Goal: Task Accomplishment & Management: Use online tool/utility

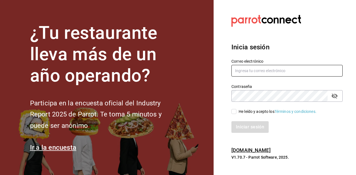
click at [249, 71] on input "text" at bounding box center [286, 71] width 111 height 12
type input "[EMAIL_ADDRESS][DOMAIN_NAME]"
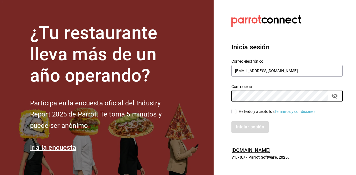
click at [231, 113] on div "He leído y acepto los Términos y condiciones." at bounding box center [283, 108] width 118 height 13
click at [233, 113] on input "He leído y acepto los Términos y condiciones." at bounding box center [233, 111] width 5 height 5
checkbox input "true"
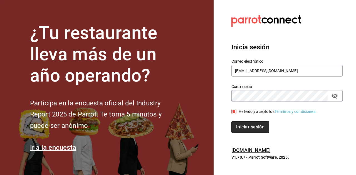
click at [249, 127] on button "Iniciar sesión" at bounding box center [250, 127] width 38 height 12
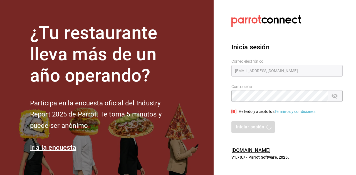
click at [298, 61] on label "Correo electrónico" at bounding box center [286, 61] width 111 height 4
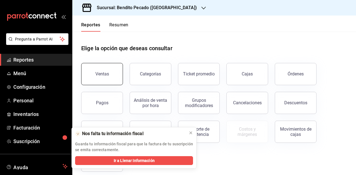
click at [103, 70] on button "Ventas" at bounding box center [102, 74] width 42 height 22
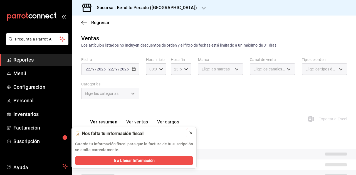
click at [191, 132] on icon at bounding box center [190, 133] width 2 height 2
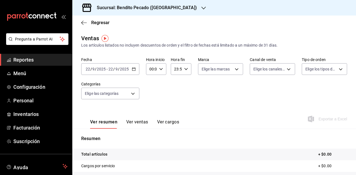
click at [138, 5] on h3 "Sucursal: Bendito Pecado ([GEOGRAPHIC_DATA])" at bounding box center [144, 7] width 104 height 7
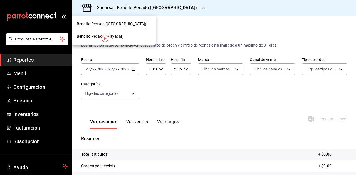
click at [216, 27] on div at bounding box center [178, 87] width 356 height 175
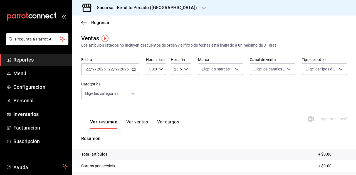
click at [140, 68] on div "Fecha [DATE] [DATE] - [DATE] [DATE] Hora inicio 00:00 Hora inicio Hora fin 23:5…" at bounding box center [214, 81] width 266 height 49
click at [117, 0] on div "Sucursal: Bendito Pecado ([GEOGRAPHIC_DATA])" at bounding box center [142, 8] width 131 height 16
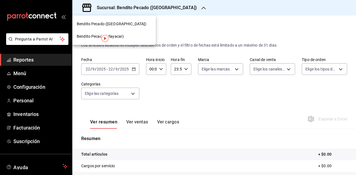
click at [114, 39] on span "Bendito Pecado (Playacar)" at bounding box center [100, 37] width 47 height 6
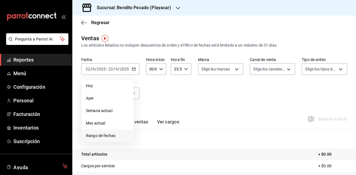
click at [112, 136] on span "Rango de fechas" at bounding box center [107, 136] width 43 height 6
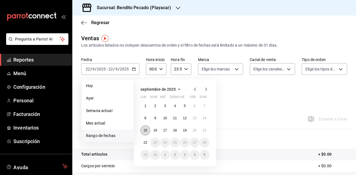
click at [146, 130] on abbr "15" at bounding box center [145, 131] width 4 height 4
click at [207, 131] on button "21" at bounding box center [204, 131] width 10 height 10
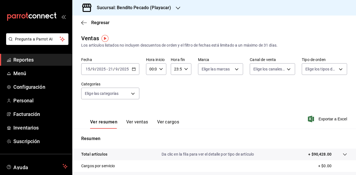
click at [129, 15] on div "Sucursal: Bendito Pecado (Playacar)" at bounding box center [130, 8] width 106 height 16
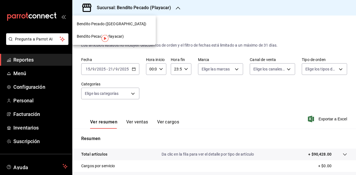
click at [129, 26] on span "Bendito Pecado ([GEOGRAPHIC_DATA])" at bounding box center [111, 24] width 69 height 6
